Goal: Task Accomplishment & Management: Manage account settings

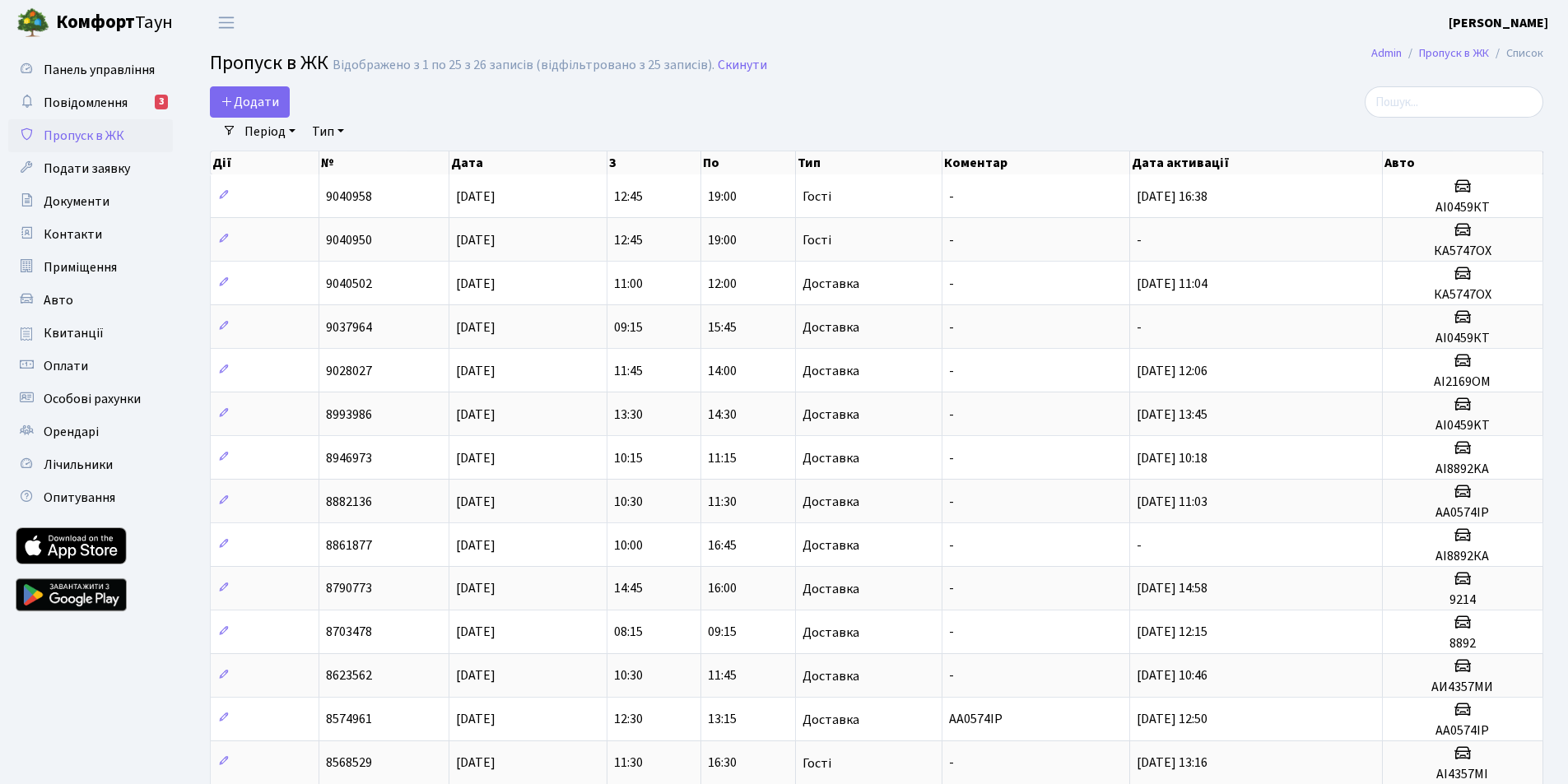
select select "25"
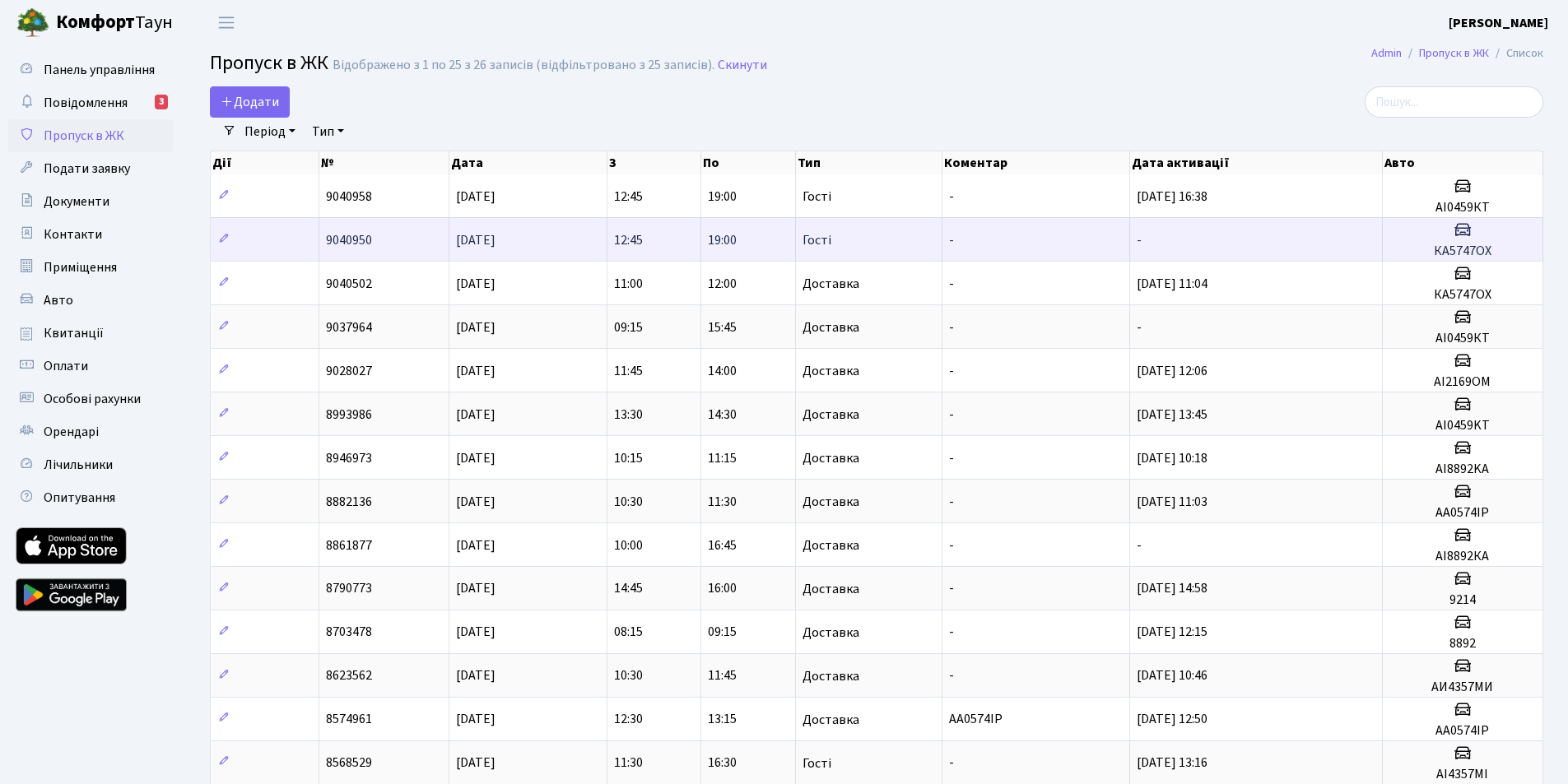
click at [1460, 240] on h3 at bounding box center [1462, 232] width 146 height 24
click at [811, 238] on span "Гості" at bounding box center [816, 241] width 29 height 13
click at [811, 237] on span "Гості" at bounding box center [816, 241] width 29 height 13
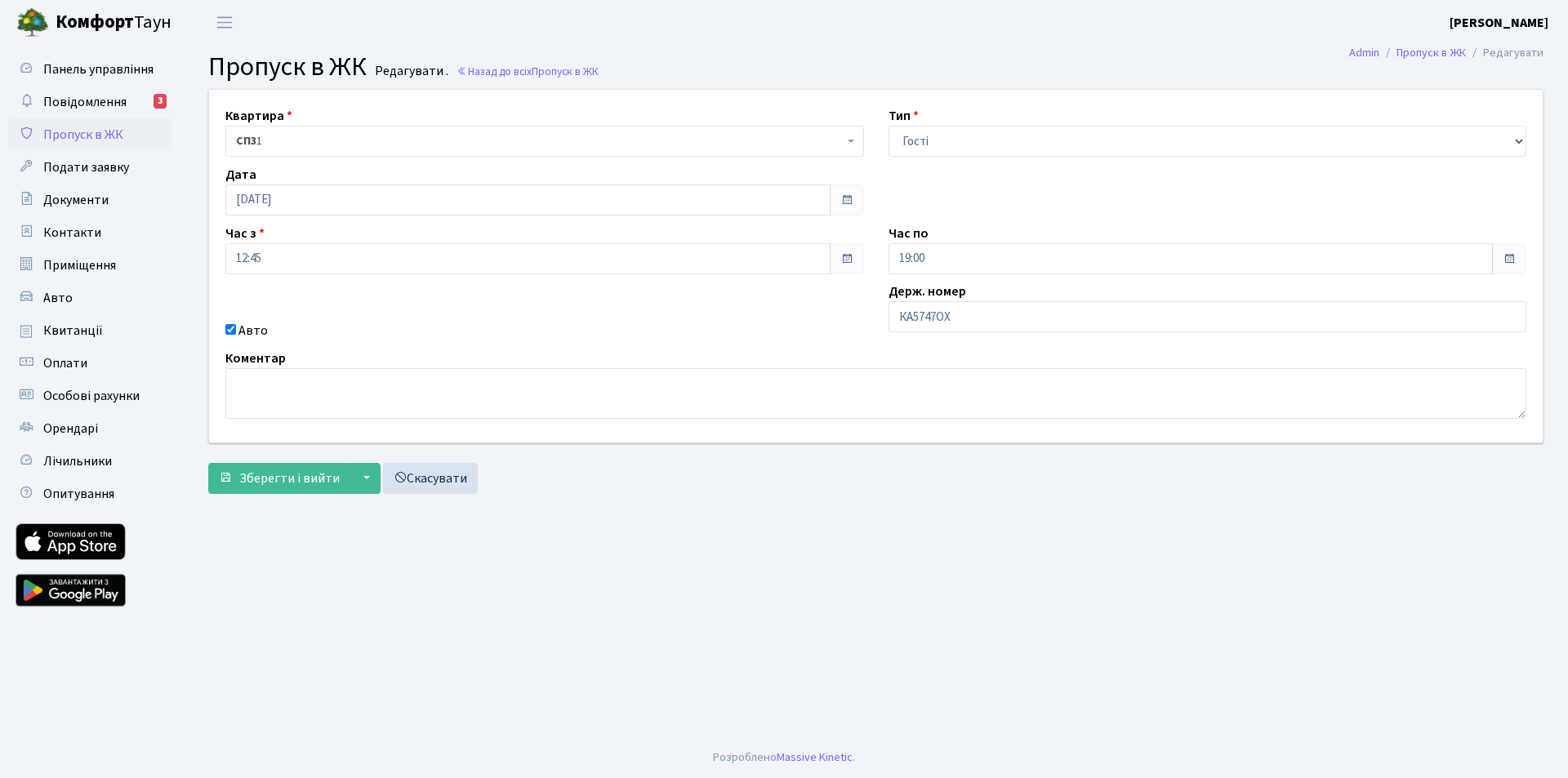
click at [1510, 260] on span at bounding box center [1509, 259] width 13 height 13
click at [928, 261] on input "19:00" at bounding box center [1191, 259] width 605 height 31
click at [940, 440] on icon at bounding box center [934, 443] width 44 height 44
click at [931, 433] on icon at bounding box center [934, 443] width 44 height 44
click at [935, 308] on icon at bounding box center [934, 315] width 44 height 44
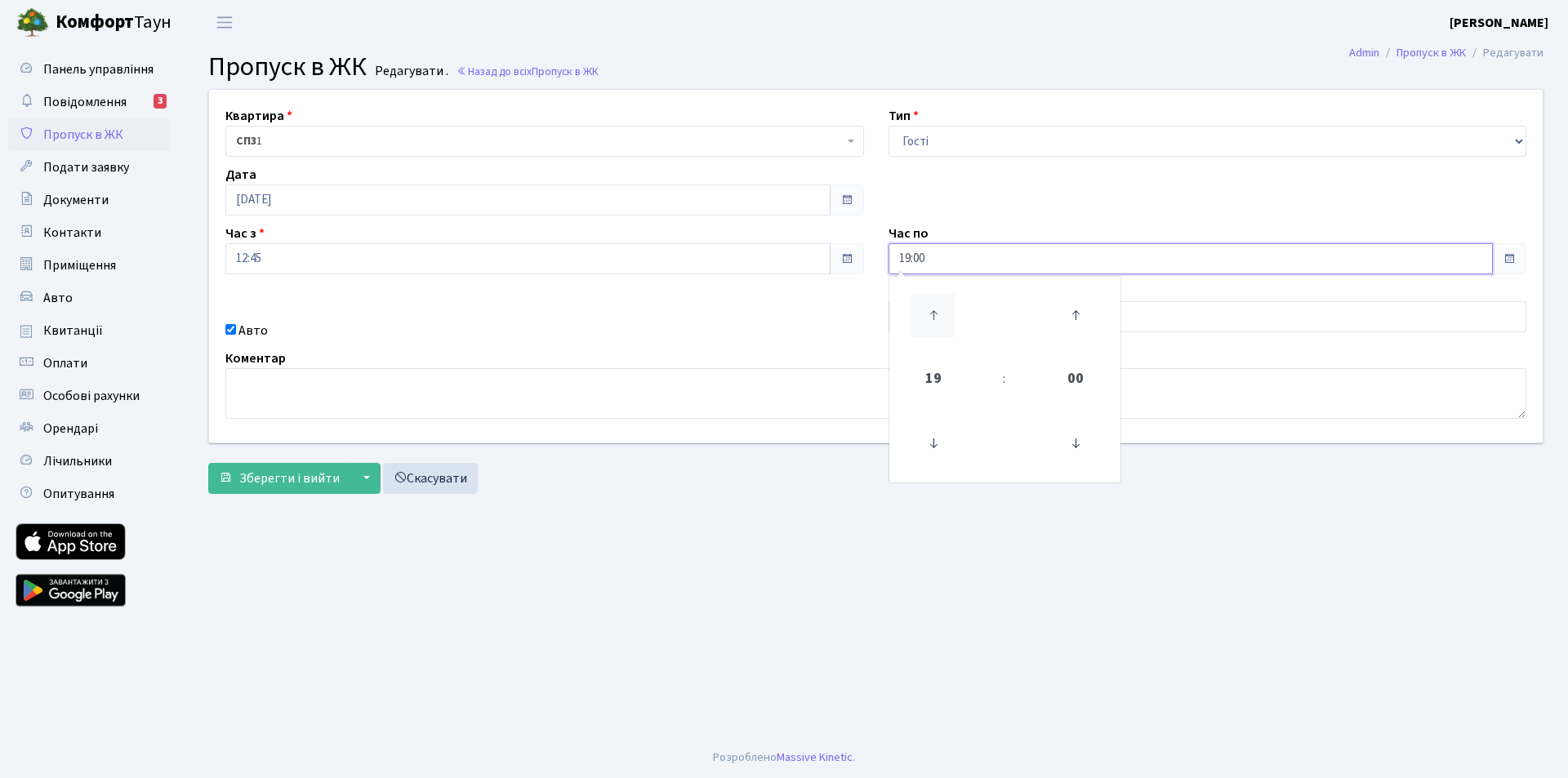
type input "20:00"
click at [243, 474] on span "Зберегти і вийти" at bounding box center [289, 477] width 101 height 18
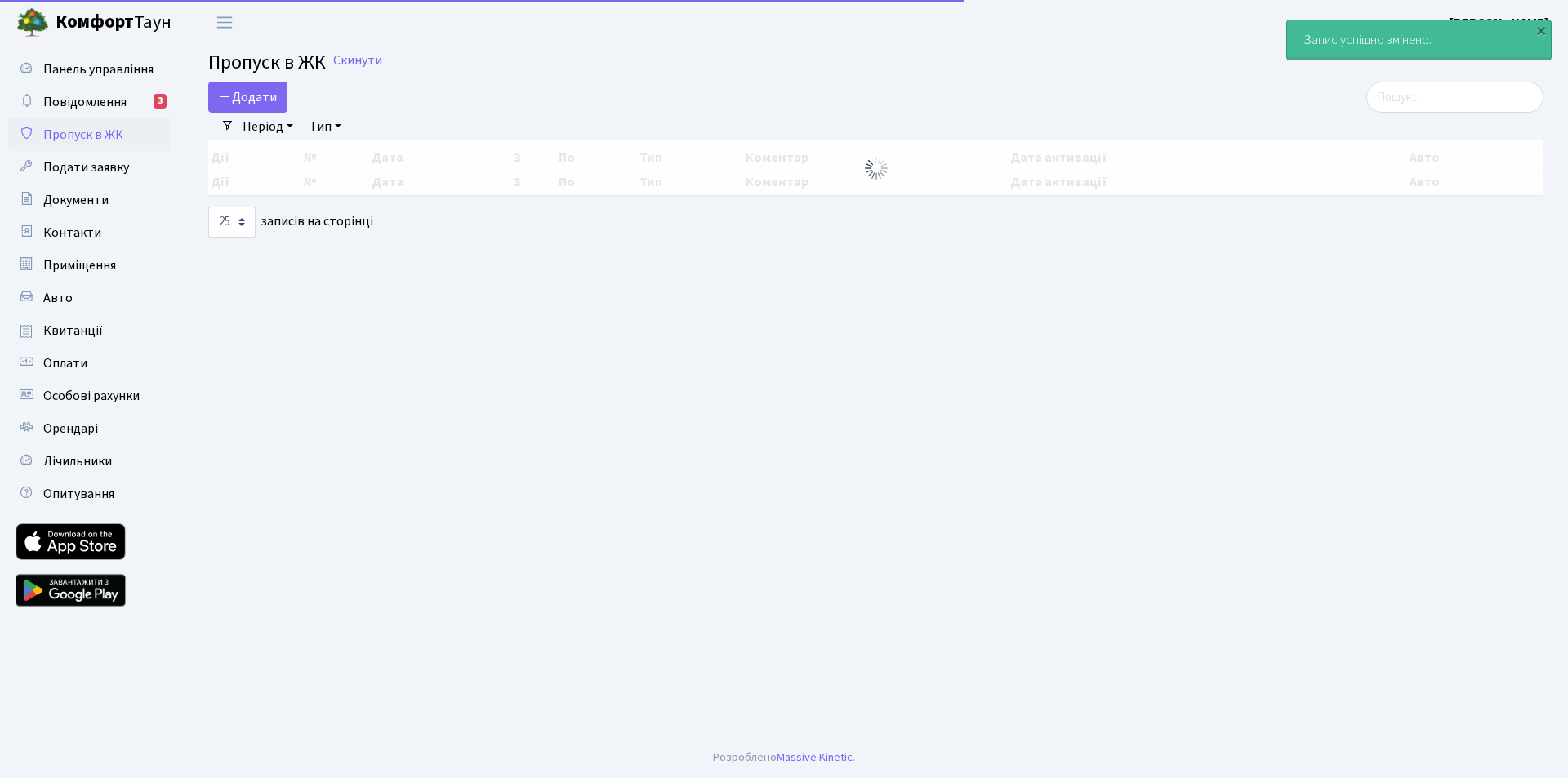
select select "25"
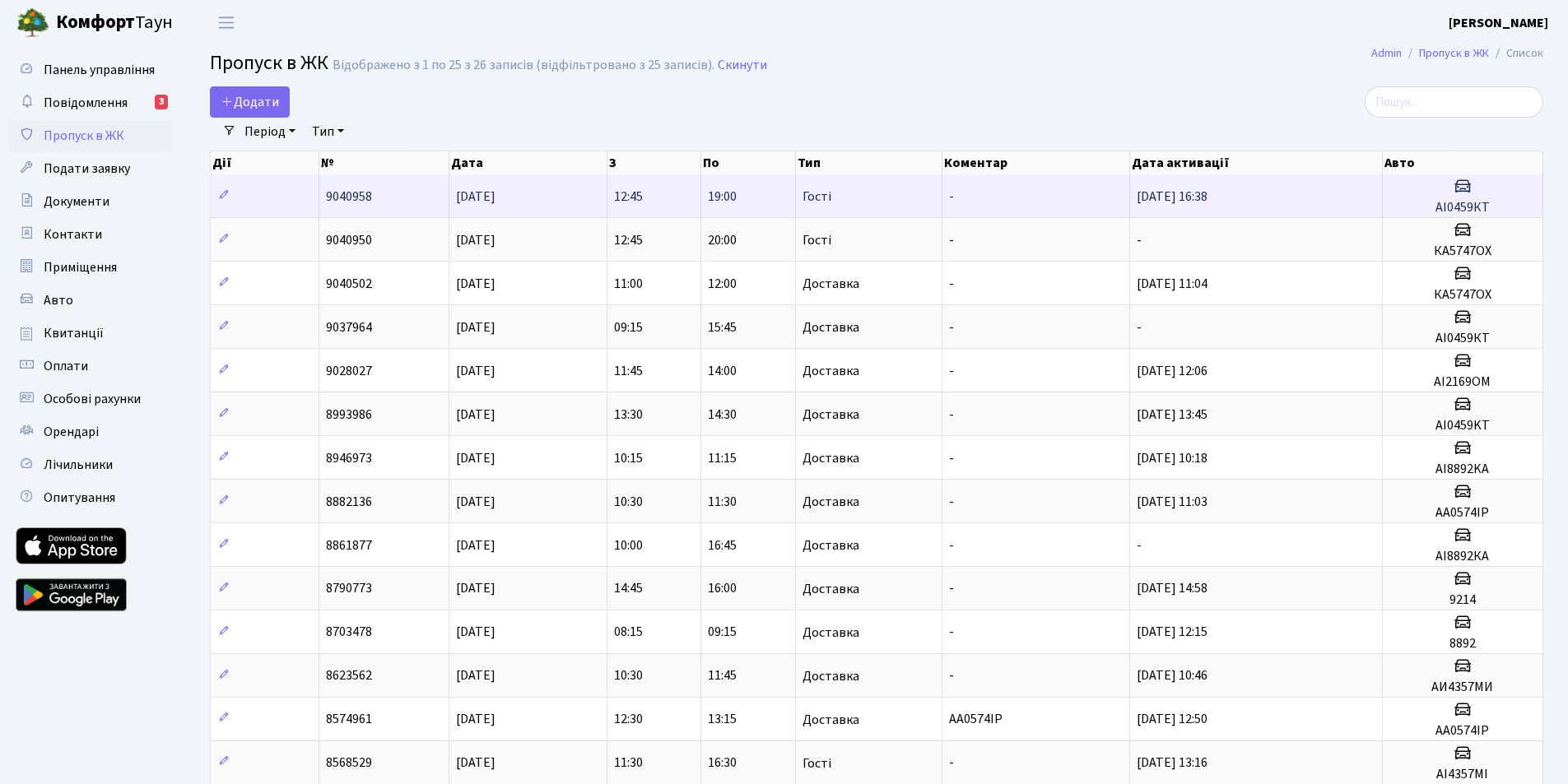
click at [825, 199] on span "Гості" at bounding box center [816, 197] width 29 height 13
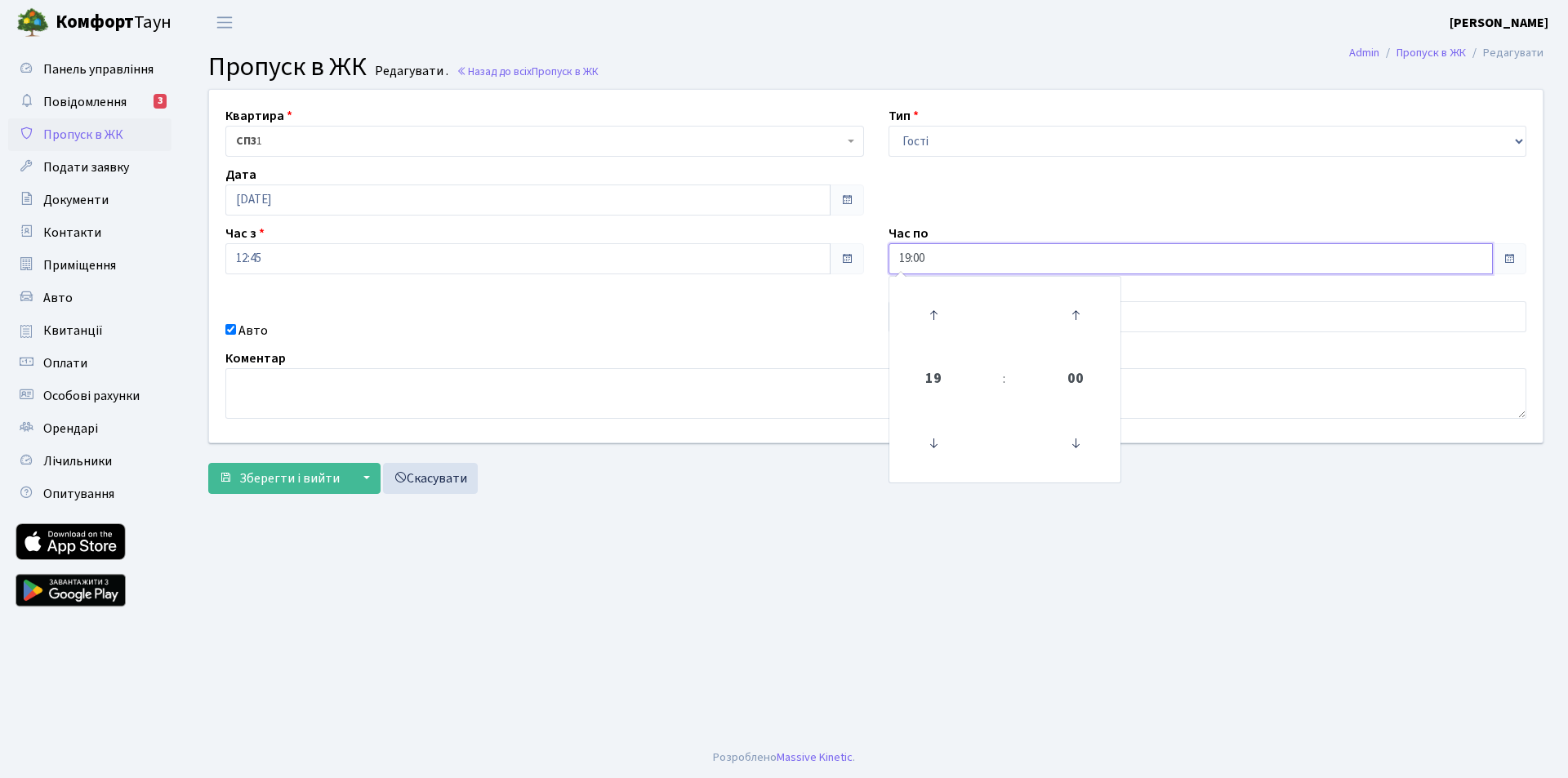
click at [912, 259] on input "19:00" at bounding box center [1191, 259] width 605 height 31
click at [936, 438] on icon at bounding box center [934, 443] width 44 height 44
click at [934, 310] on icon at bounding box center [934, 315] width 44 height 44
type input "20:00"
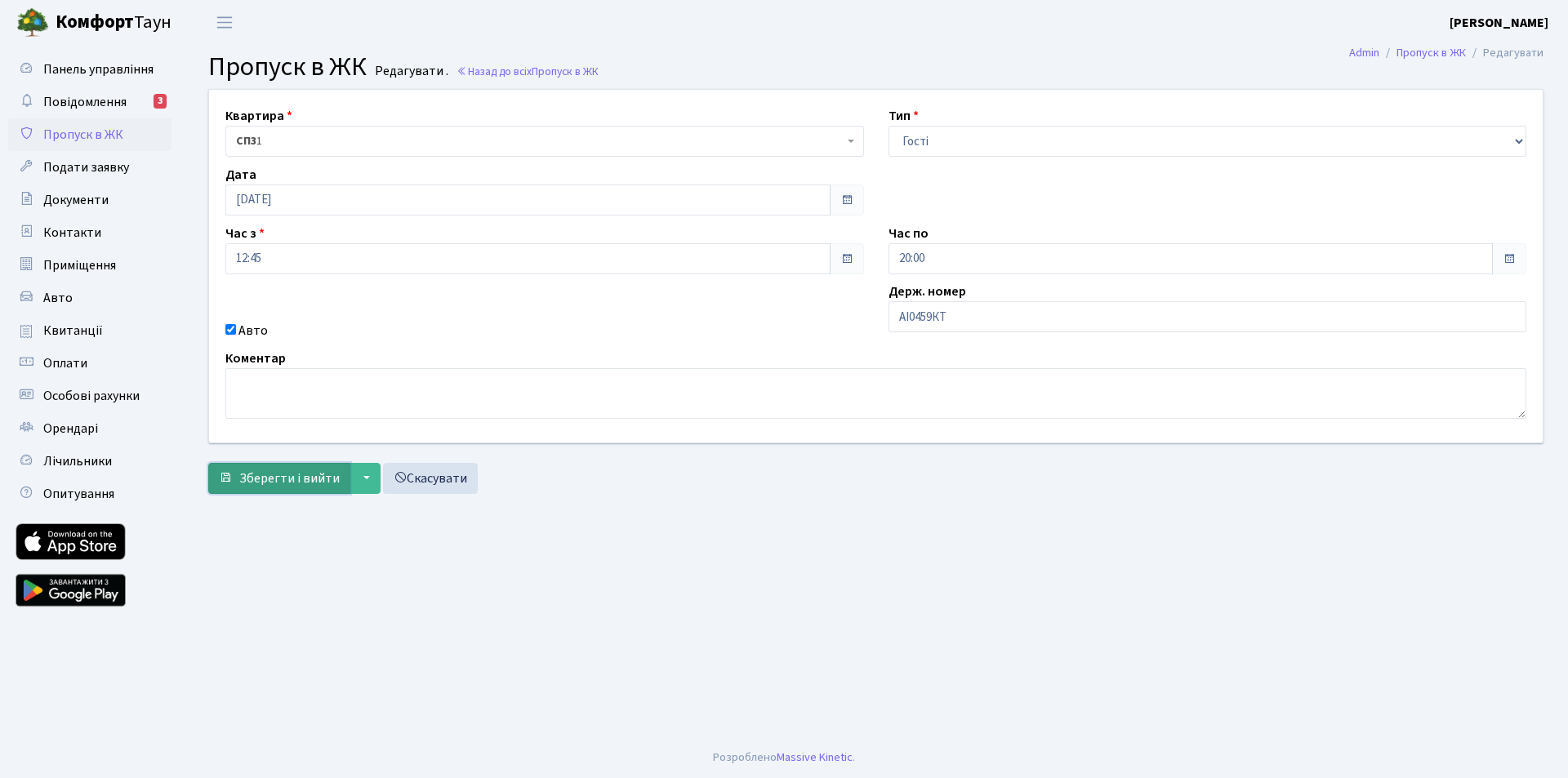
click at [294, 478] on span "Зберегти і вийти" at bounding box center [289, 477] width 101 height 18
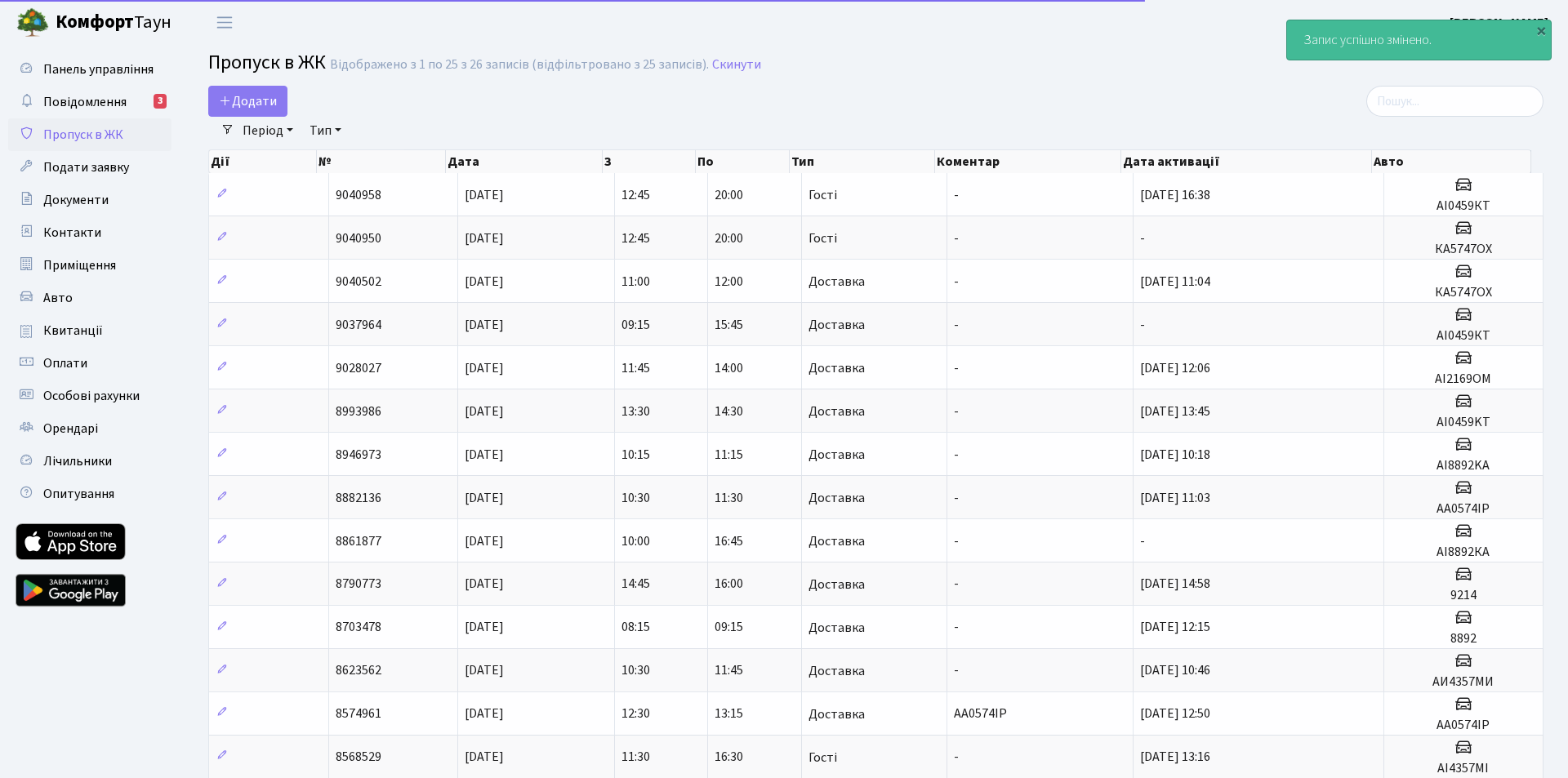
select select "25"
